Goal: Information Seeking & Learning: Learn about a topic

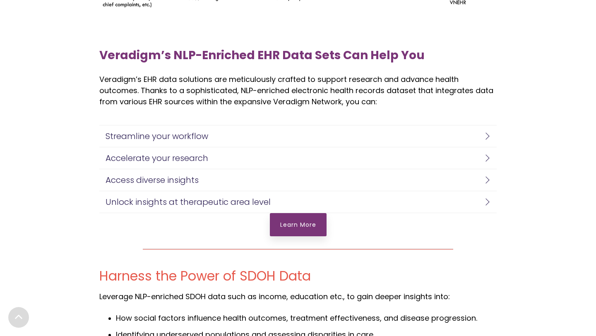
scroll to position [1395, 0]
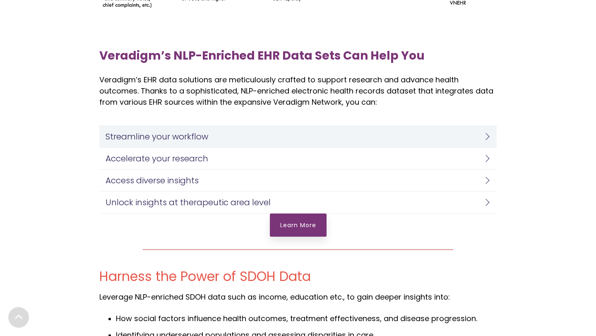
click at [489, 136] on link "Streamline your workflow" at bounding box center [297, 137] width 397 height 22
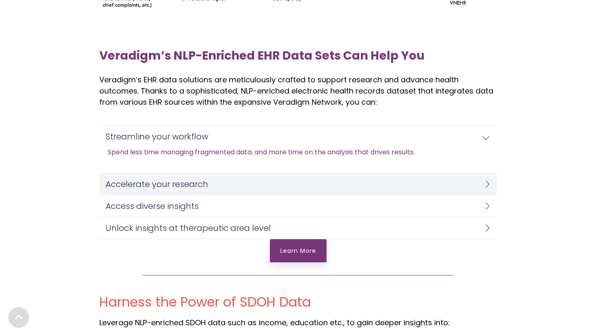
click at [483, 175] on link "Accelerate your research" at bounding box center [297, 184] width 397 height 22
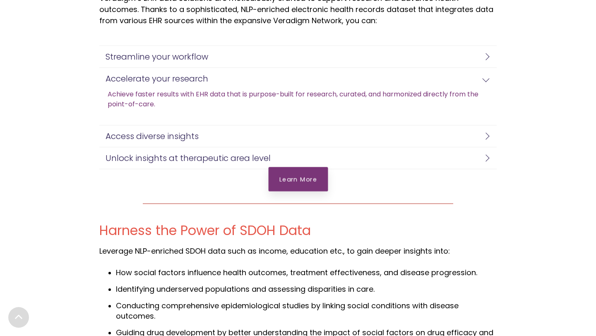
click at [289, 187] on link "Learn More" at bounding box center [298, 179] width 60 height 24
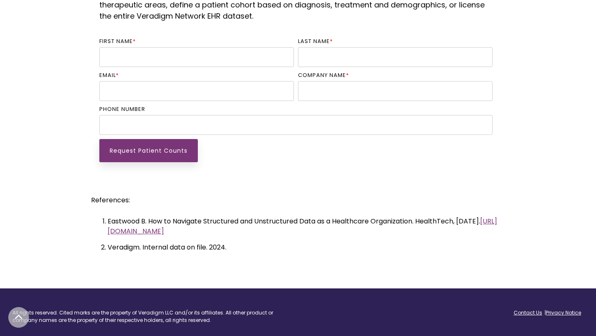
scroll to position [2072, 0]
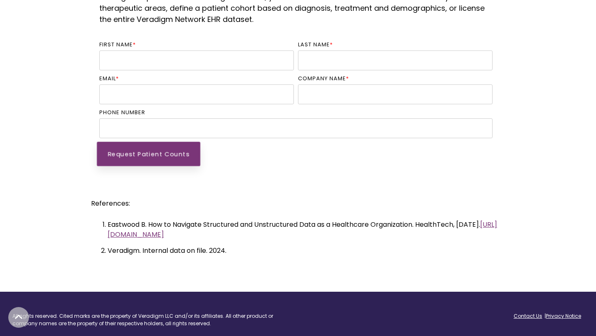
click at [179, 146] on input "Request Patient Counts" at bounding box center [148, 153] width 103 height 24
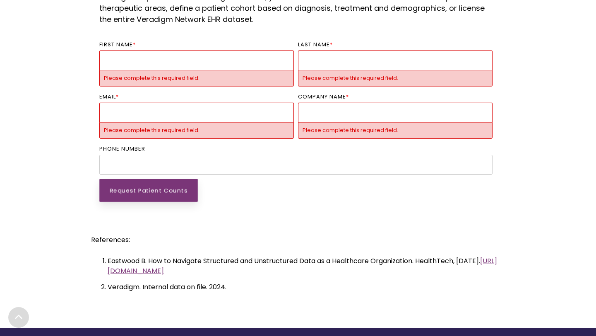
click at [163, 65] on input "First name *" at bounding box center [196, 59] width 194 height 19
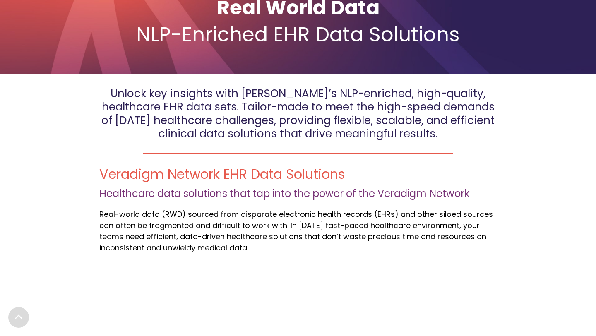
scroll to position [117, 0]
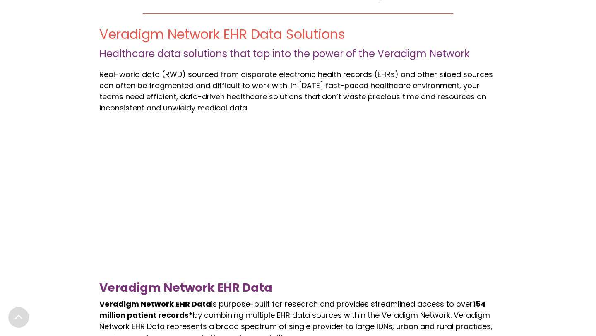
scroll to position [257, 0]
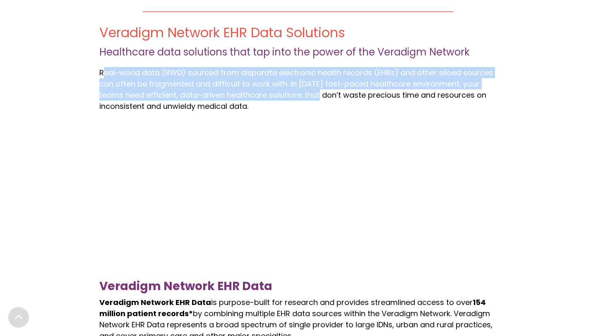
drag, startPoint x: 104, startPoint y: 72, endPoint x: 315, endPoint y: 91, distance: 211.7
click at [315, 91] on span "Real -world data (RWD) sourced from disparate electronic health records (EHRs) …" at bounding box center [295, 89] width 393 height 44
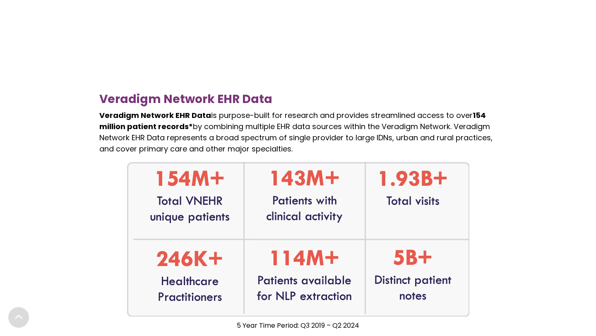
scroll to position [447, 0]
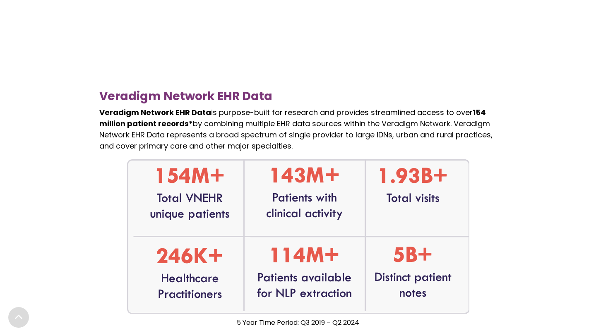
drag, startPoint x: 89, startPoint y: 109, endPoint x: 364, endPoint y: 143, distance: 277.9
click at [364, 143] on div "Veradigm Network EHR Data Veradigm Network EHR Data is purpose-built for resear…" at bounding box center [298, 138] width 596 height 410
copy p "Veradigm Network EHR Data is purpose-built for research and provides streamline…"
click at [207, 160] on img at bounding box center [298, 236] width 342 height 155
click at [233, 132] on p "Veradigm Network EHR Data is purpose-built for research and provides streamline…" at bounding box center [297, 129] width 397 height 45
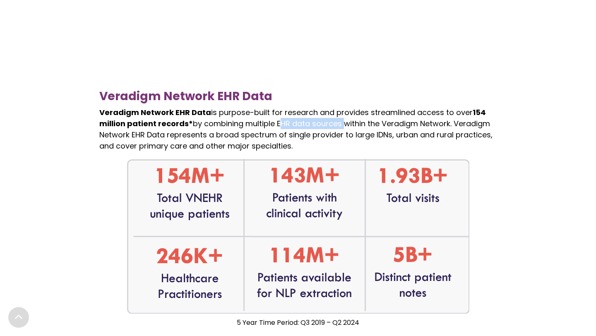
drag, startPoint x: 277, startPoint y: 124, endPoint x: 343, endPoint y: 128, distance: 66.3
click at [343, 128] on p "Veradigm Network EHR Data is purpose-built for research and provides streamline…" at bounding box center [297, 129] width 397 height 45
copy p "EHR data sources"
